Goal: Ask a question: Seek information or help from site administrators or community

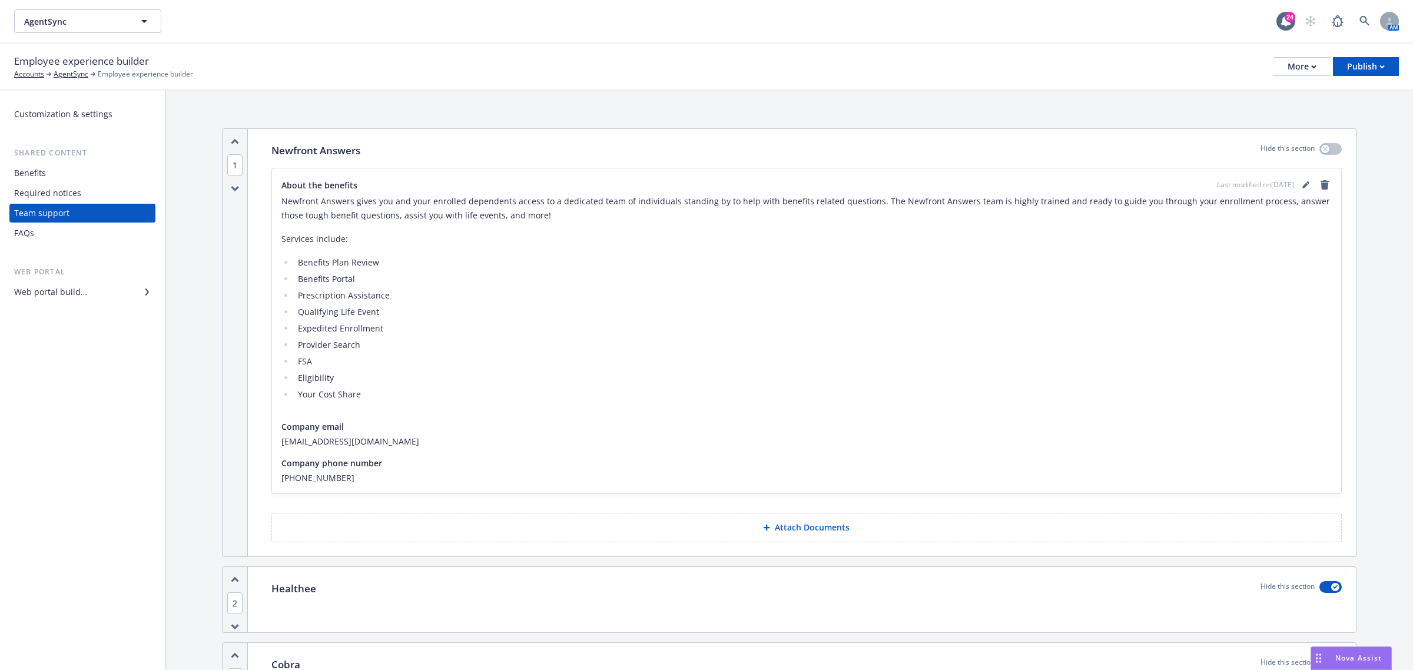
scroll to position [589, 0]
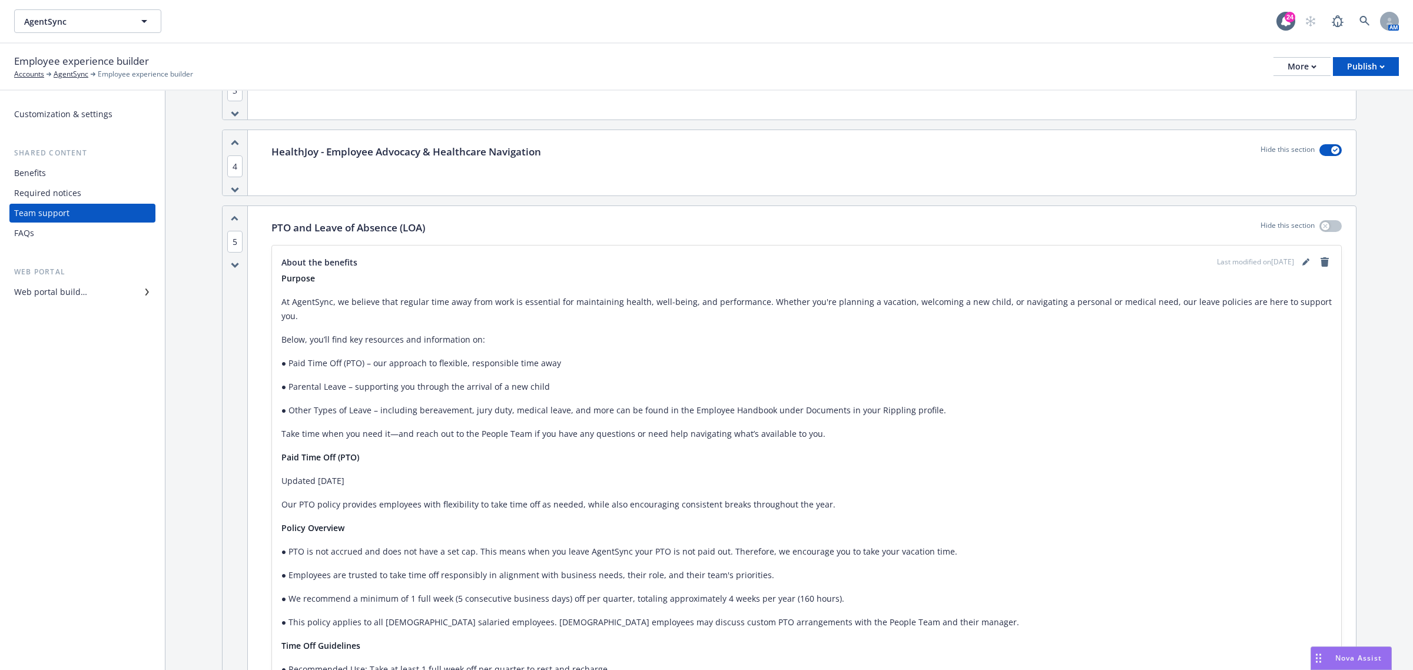
click at [1363, 666] on div "Nova Assist" at bounding box center [1351, 658] width 80 height 22
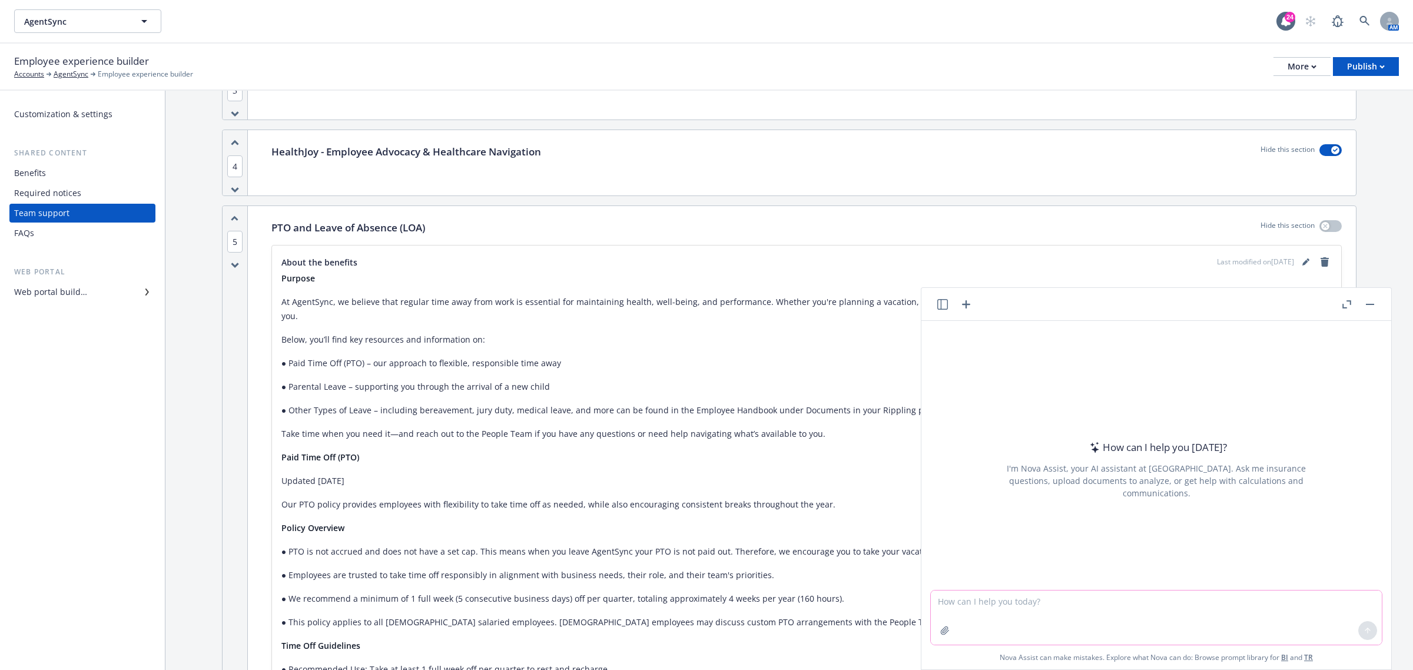
click at [1014, 599] on textarea at bounding box center [1156, 617] width 451 height 54
paste textarea "Please see below. Last I looked the EE was still showing active even after we b…"
type textarea "reword - Please see below. Last I looked the EE was still showing active even a…"
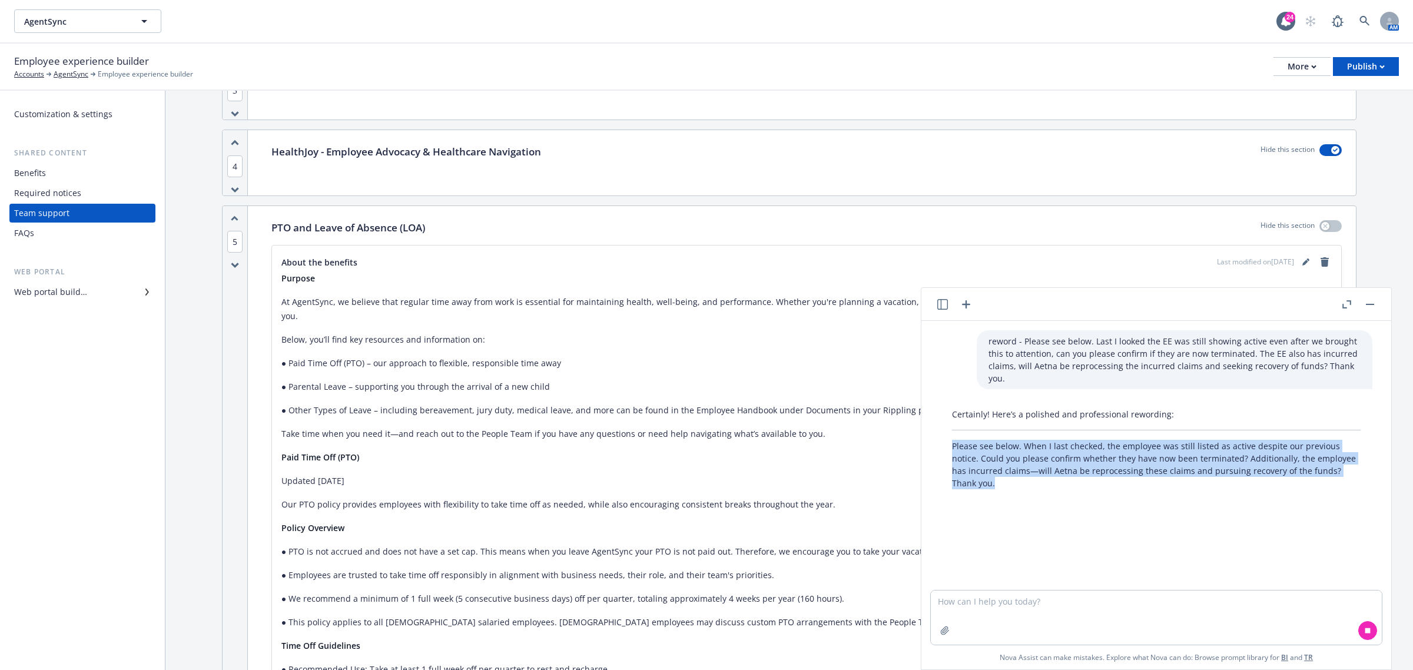
drag, startPoint x: 1098, startPoint y: 474, endPoint x: 1083, endPoint y: 471, distance: 15.0
click at [1083, 471] on div "reword - Please see below. Last I looked the EE was still showing active even a…" at bounding box center [1156, 455] width 470 height 269
